Goal: Information Seeking & Learning: Learn about a topic

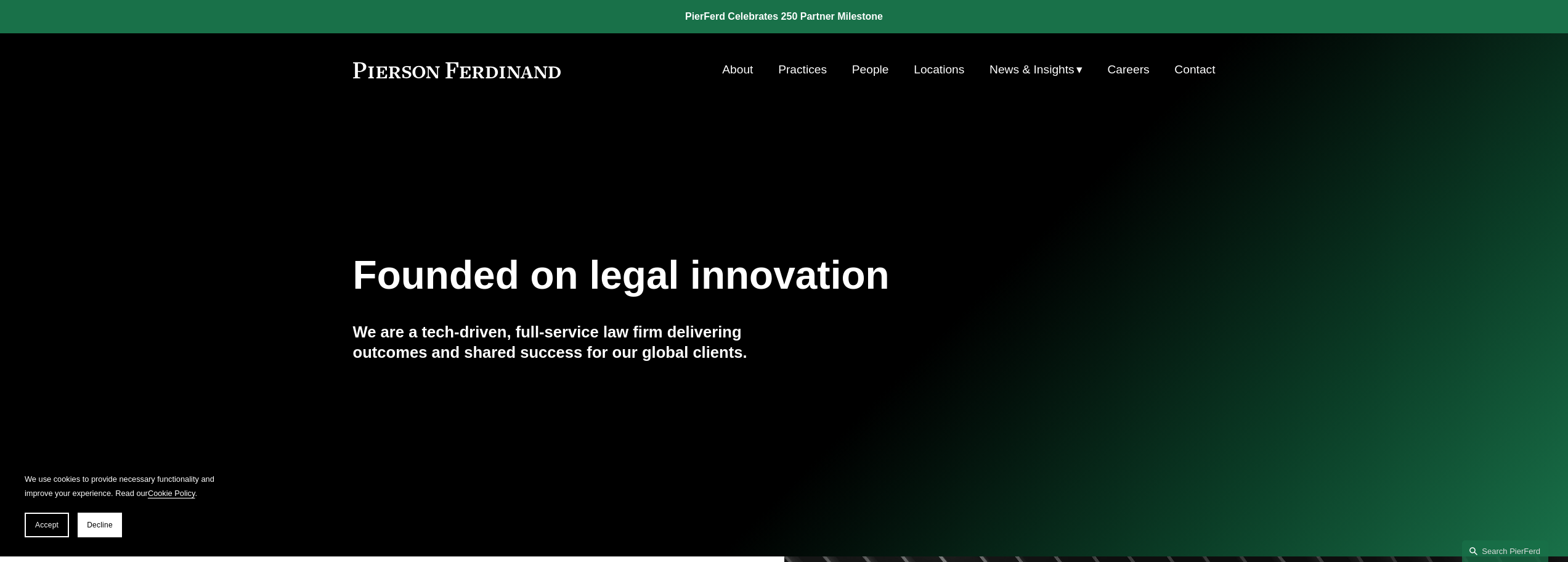
click at [733, 71] on link "About" at bounding box center [737, 69] width 31 height 24
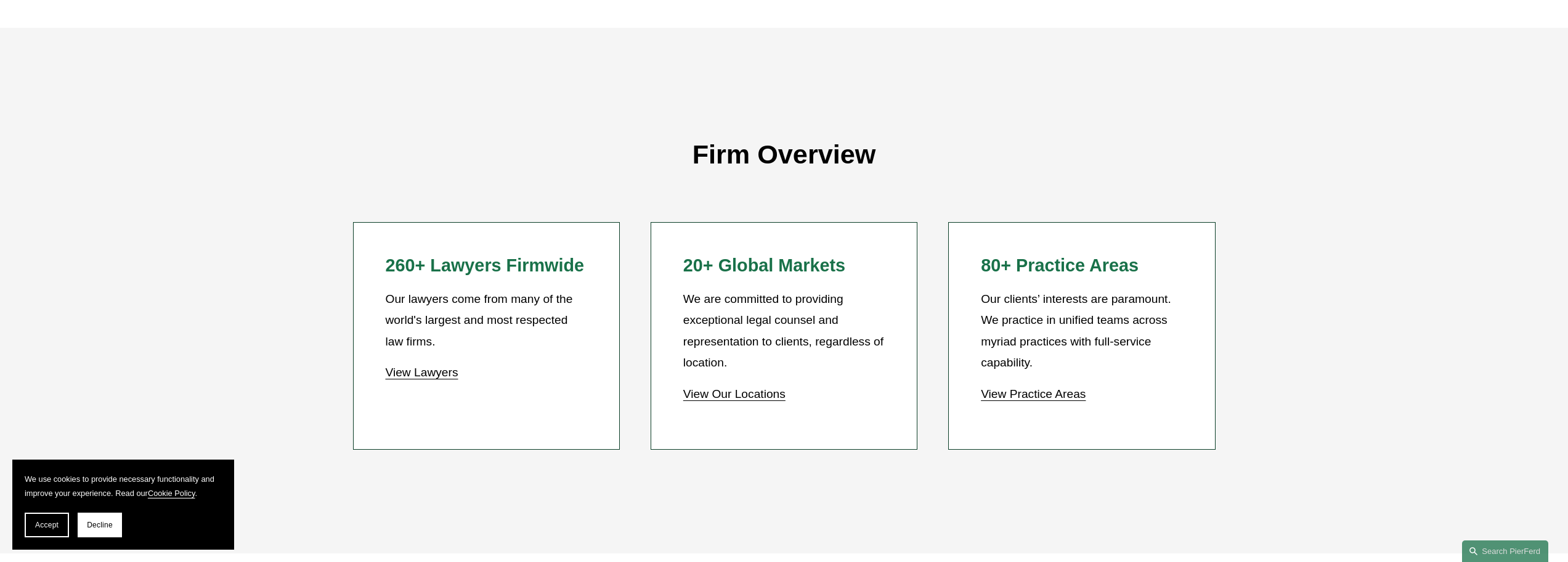
scroll to position [1294, 0]
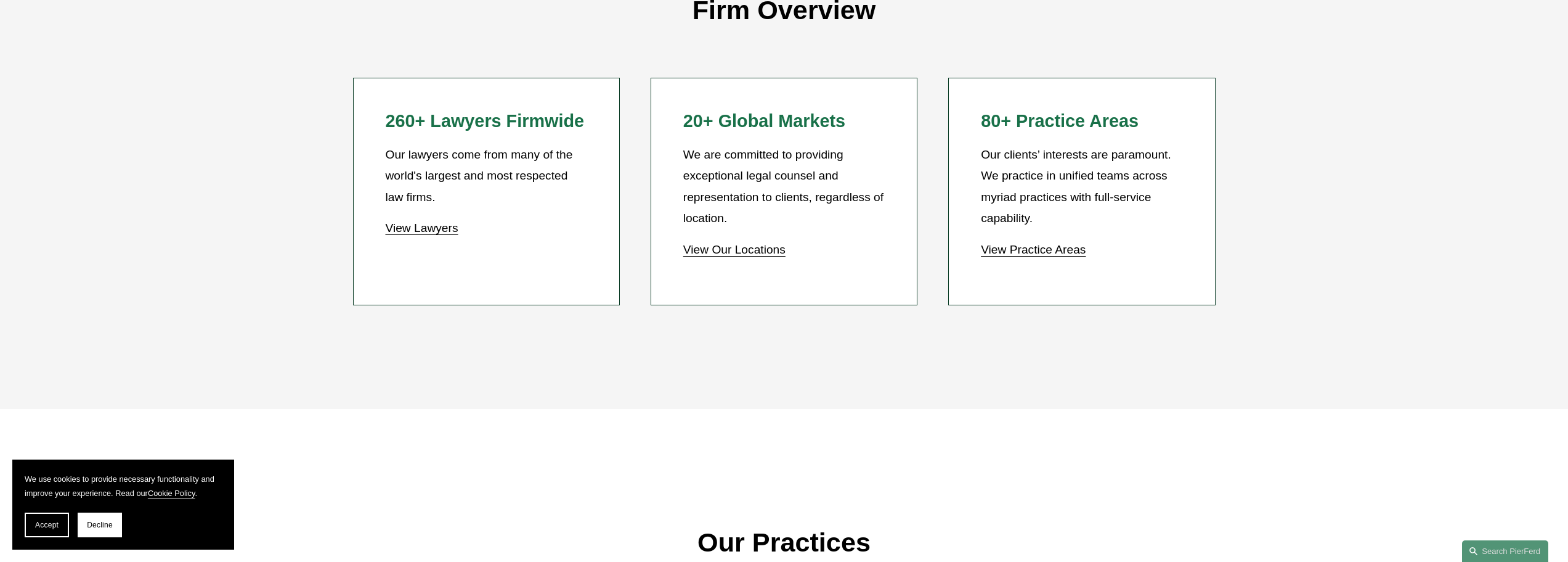
click at [420, 230] on link "View Lawyers" at bounding box center [421, 227] width 73 height 13
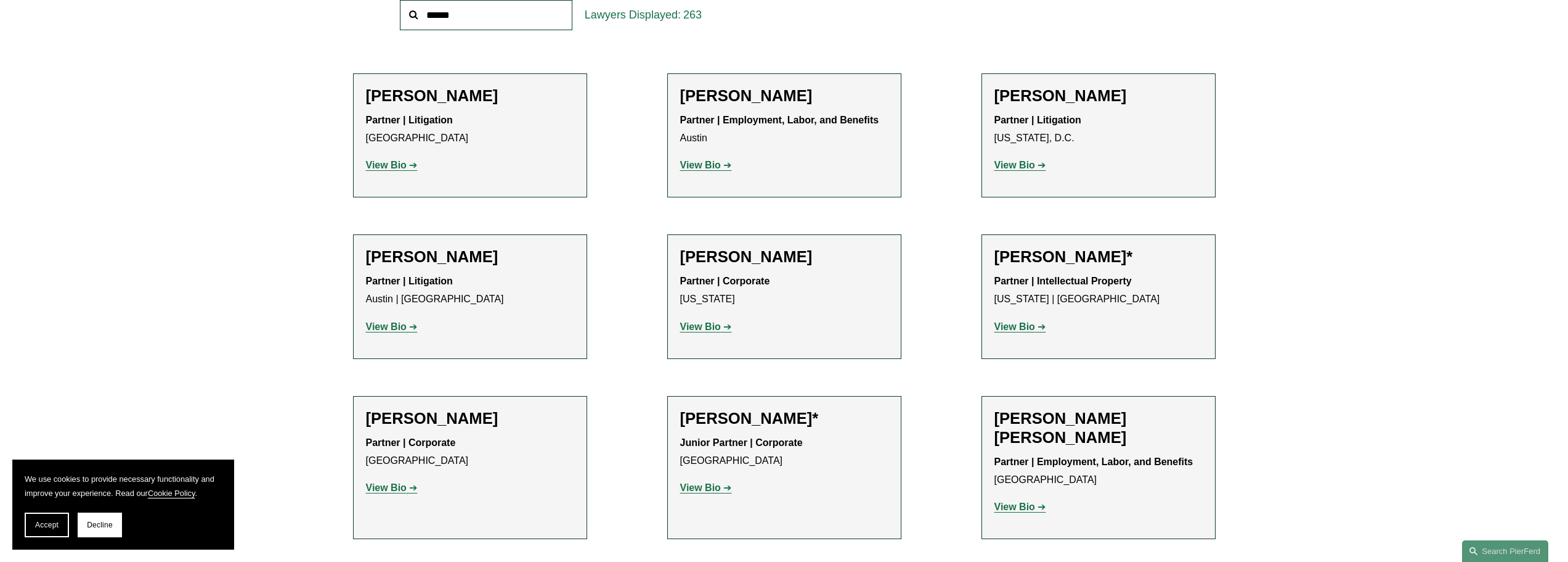
scroll to position [493, 0]
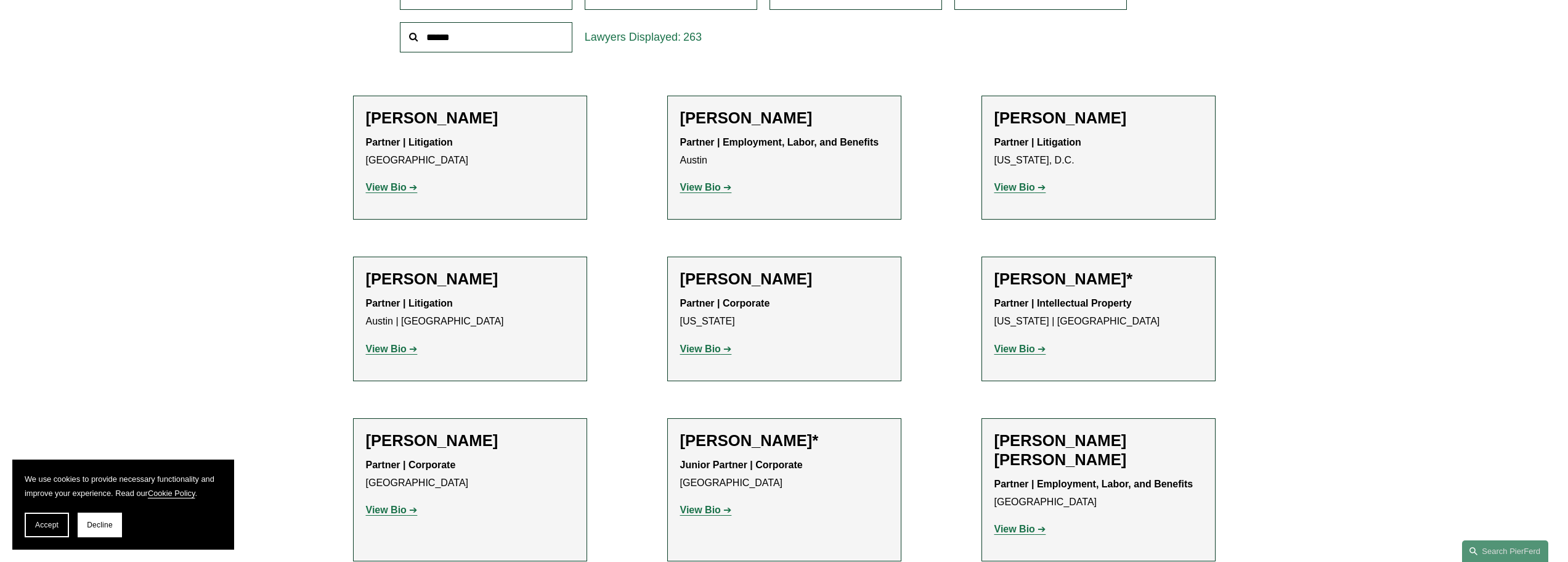
click at [1033, 188] on strong "View Bio" at bounding box center [1015, 186] width 41 height 10
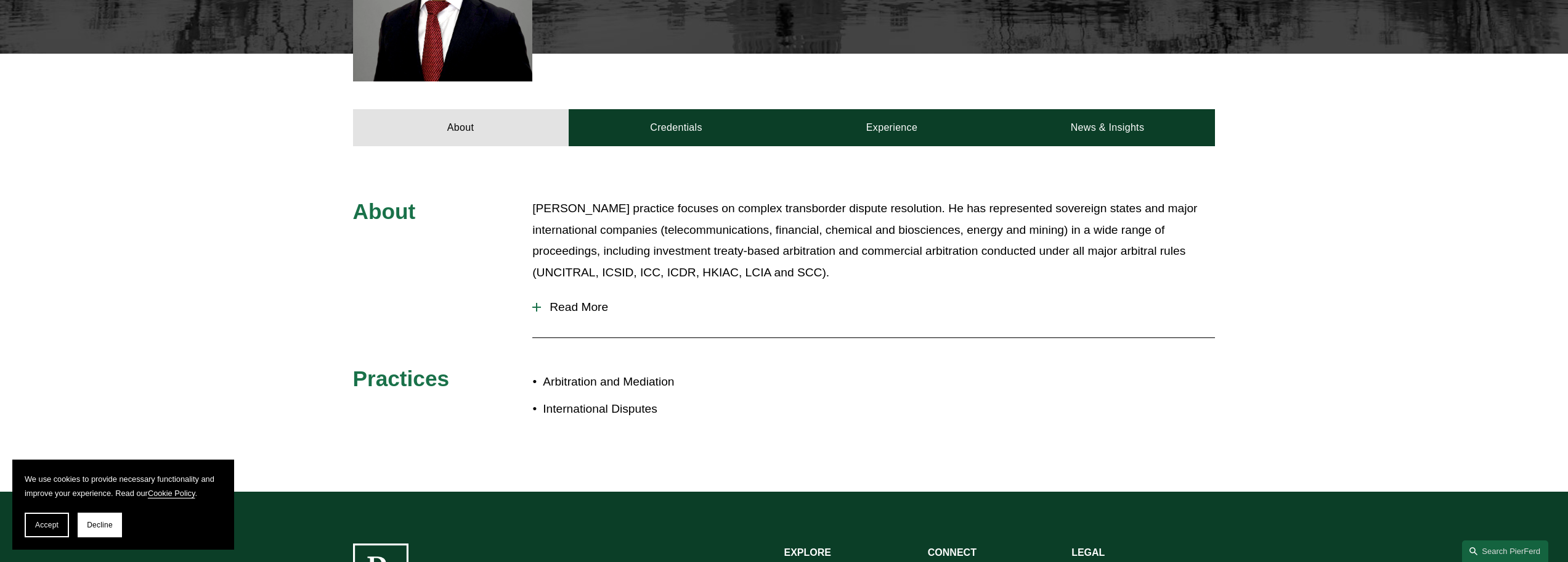
scroll to position [493, 0]
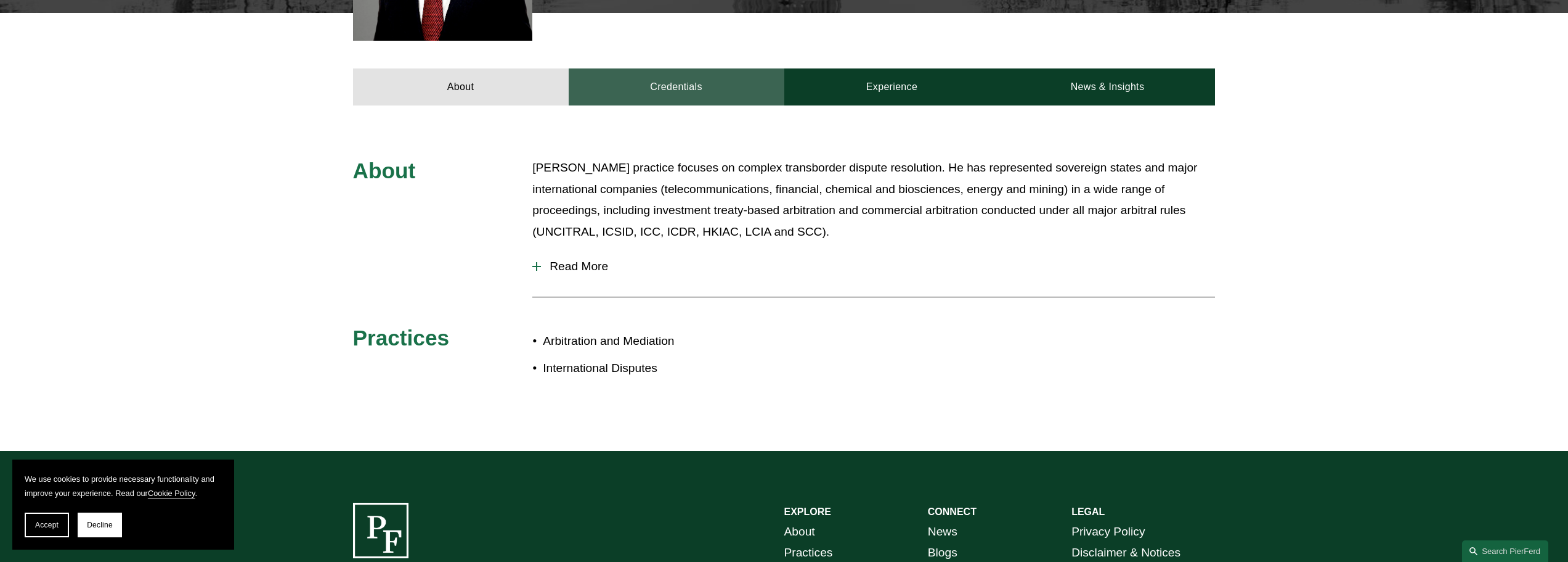
click at [691, 83] on link "Credentials" at bounding box center [676, 87] width 215 height 37
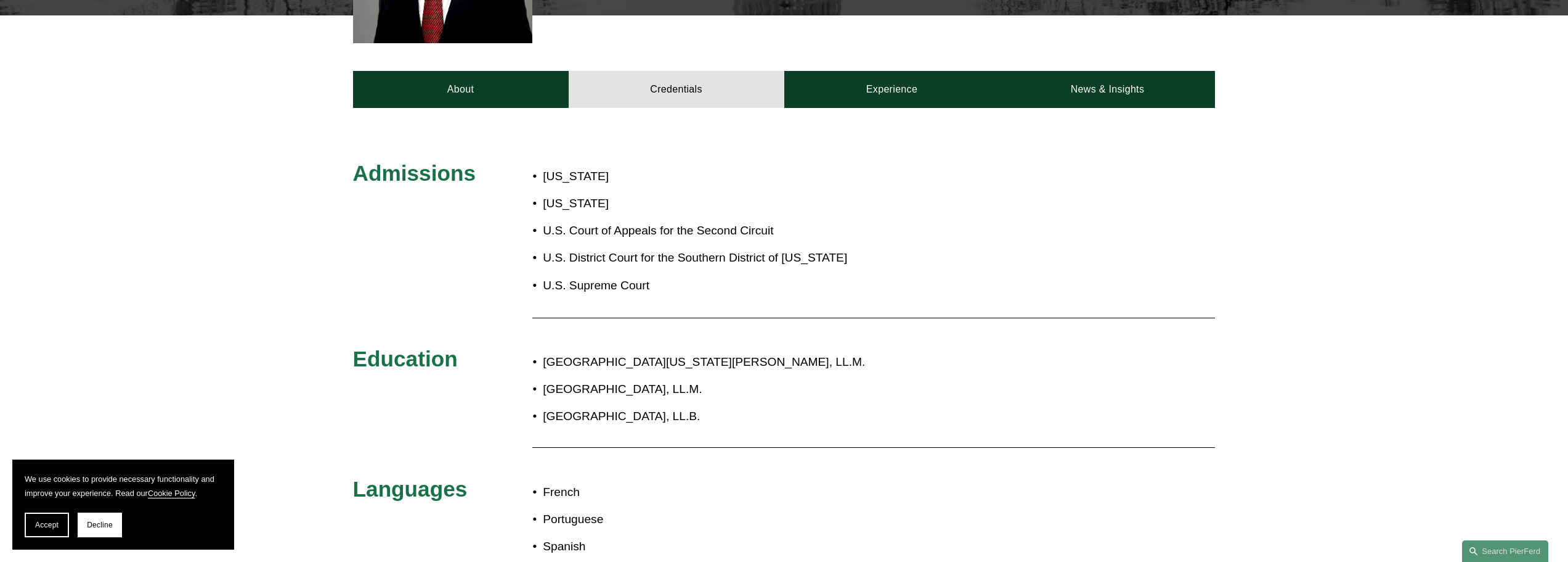
scroll to position [432, 0]
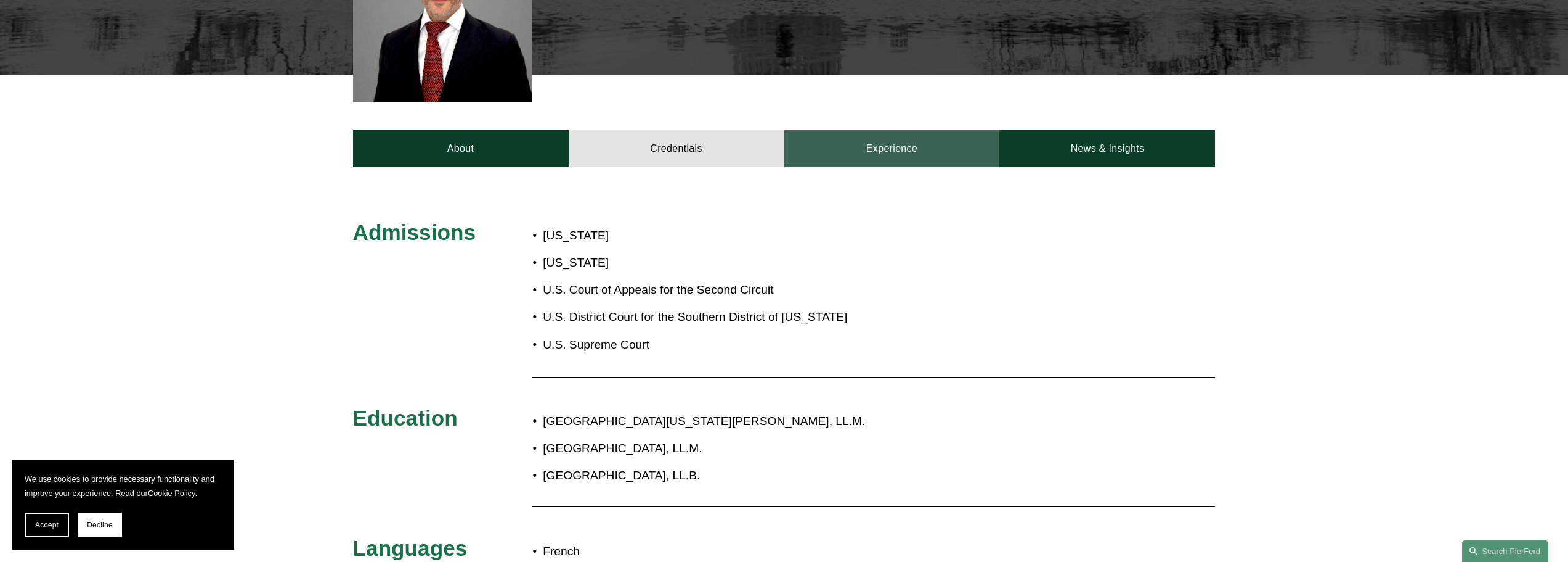
click at [903, 145] on link "Experience" at bounding box center [891, 148] width 215 height 37
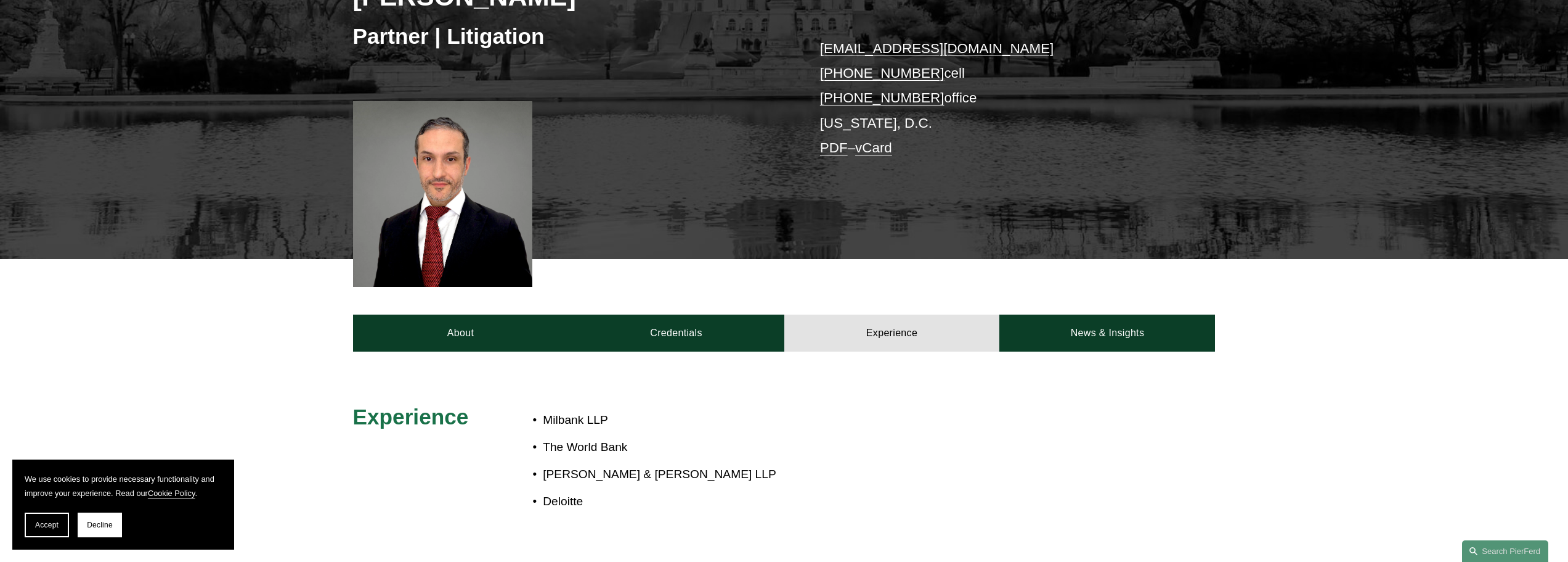
scroll to position [246, 0]
